Goal: Information Seeking & Learning: Find contact information

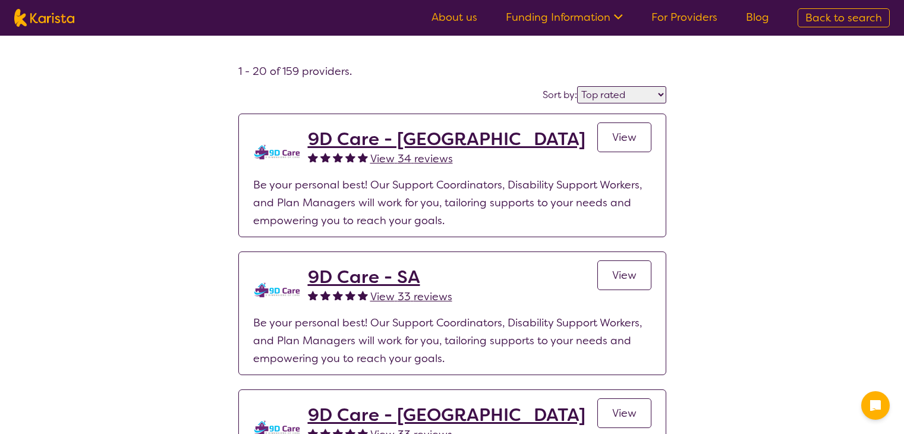
select select "by_score"
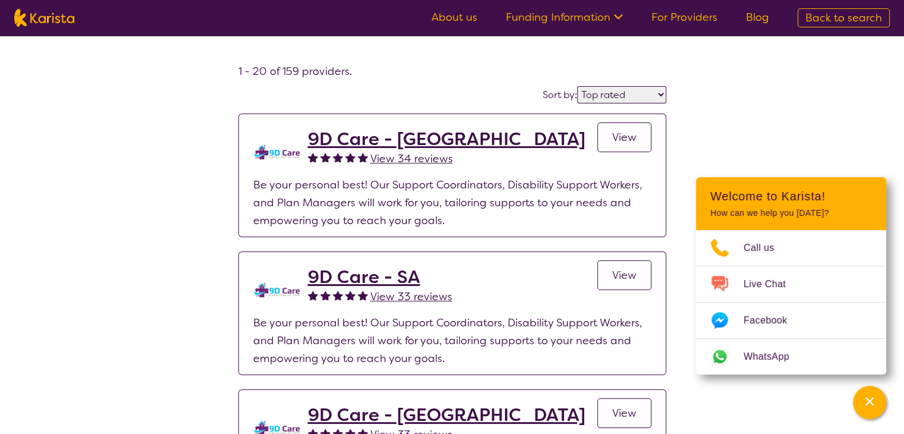
click at [833, 20] on span "Back to search" at bounding box center [843, 18] width 77 height 14
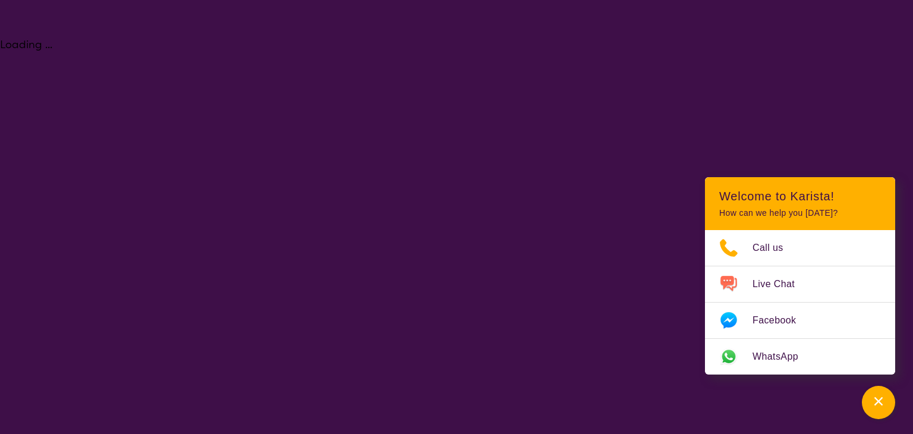
select select "[MEDICAL_DATA]"
select select "AD"
select select "NDIS"
select select "[MEDICAL_DATA]"
select select "AD"
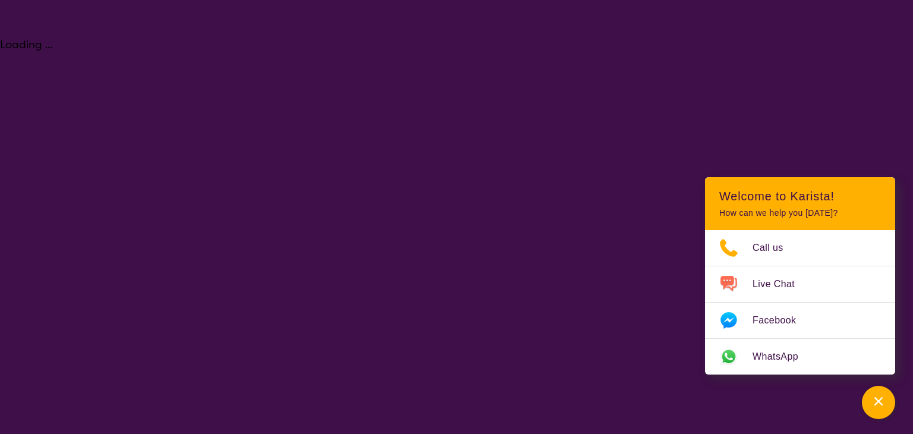
select select "NDIS"
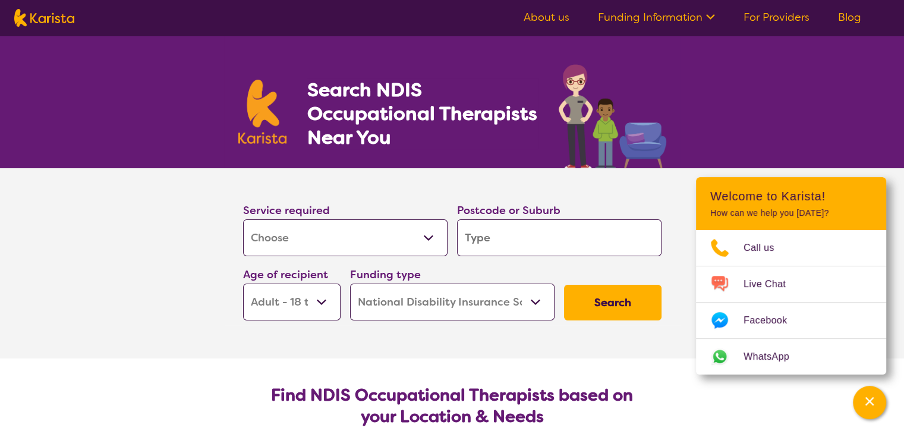
click at [423, 245] on select "Allied Health Assistant Assessment ([MEDICAL_DATA] or [MEDICAL_DATA]) Behaviour…" at bounding box center [345, 237] width 204 height 37
click at [203, 273] on section "Service required Allied Health Assistant Assessment ([MEDICAL_DATA] or [MEDICAL…" at bounding box center [452, 263] width 904 height 190
click at [532, 246] on input "search" at bounding box center [559, 237] width 204 height 37
paste input "7248"
type input "7248"
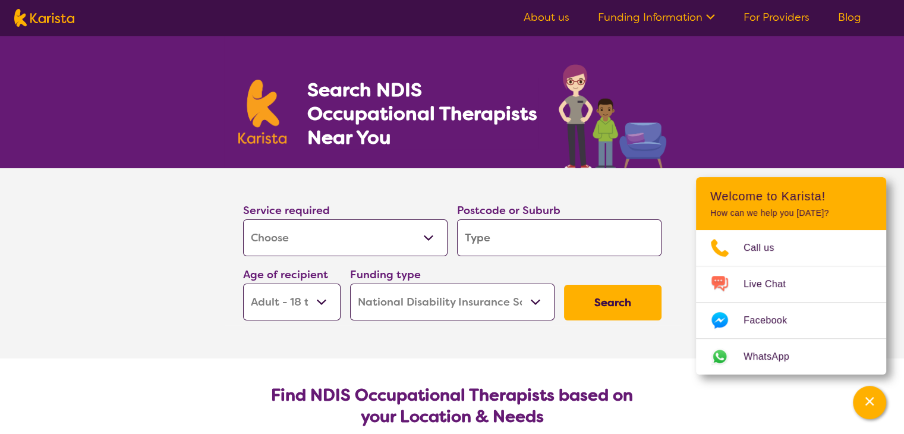
type input "7248"
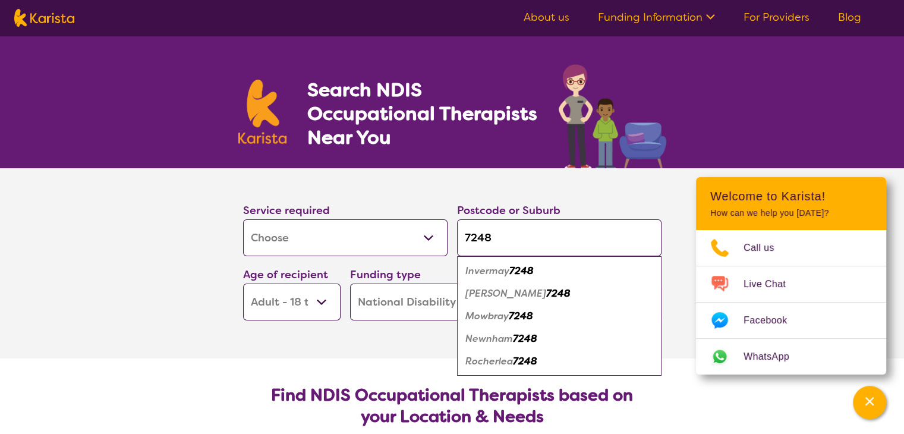
type input "7248"
click at [502, 338] on em "Newnham" at bounding box center [489, 338] width 48 height 12
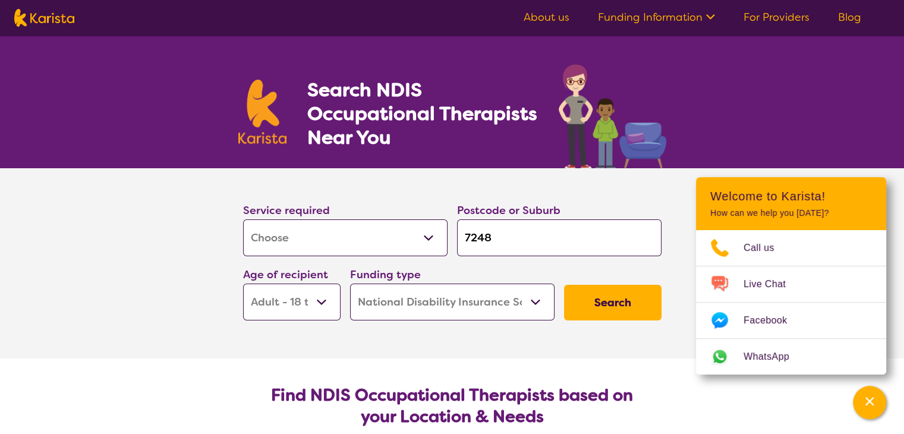
click at [617, 295] on button "Search" at bounding box center [612, 303] width 97 height 36
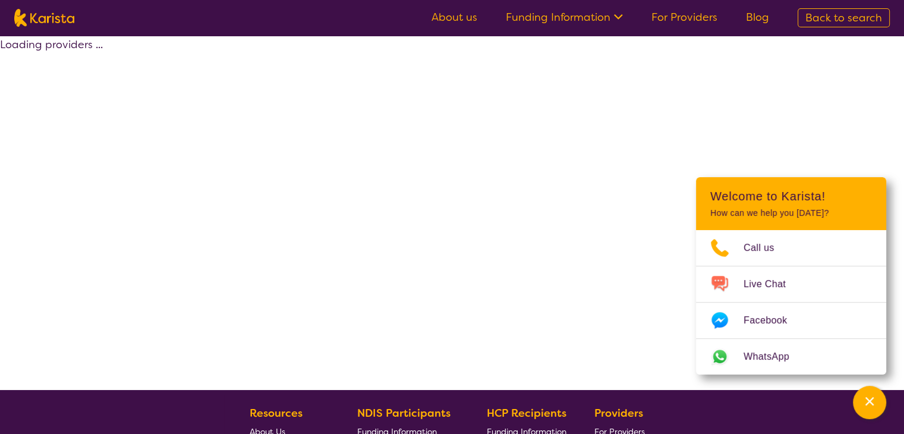
select select "by_score"
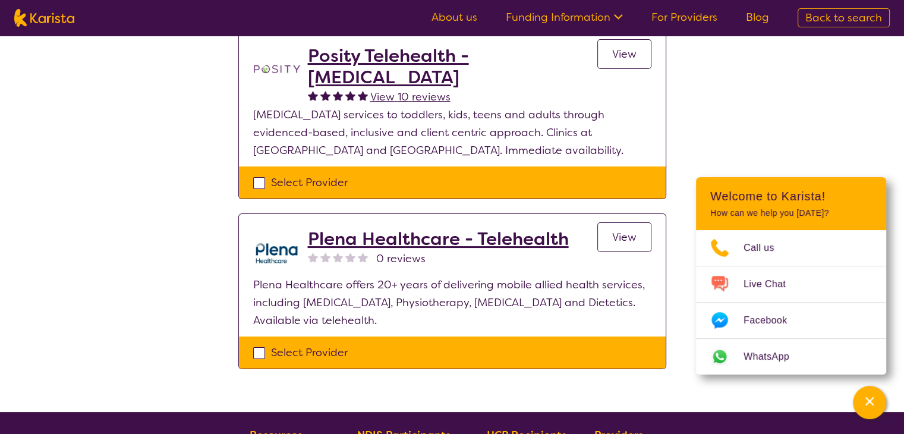
scroll to position [144, 0]
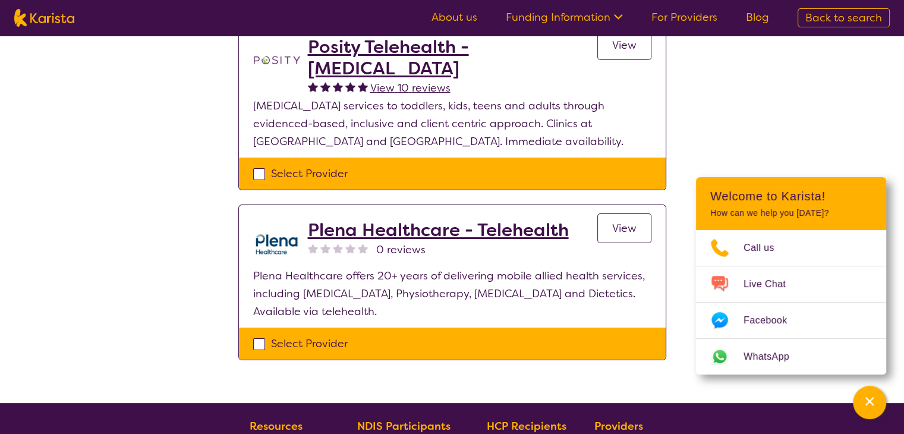
click at [478, 229] on h2 "Plena Healthcare - Telehealth" at bounding box center [438, 229] width 261 height 21
